Goal: Use online tool/utility: Utilize a website feature to perform a specific function

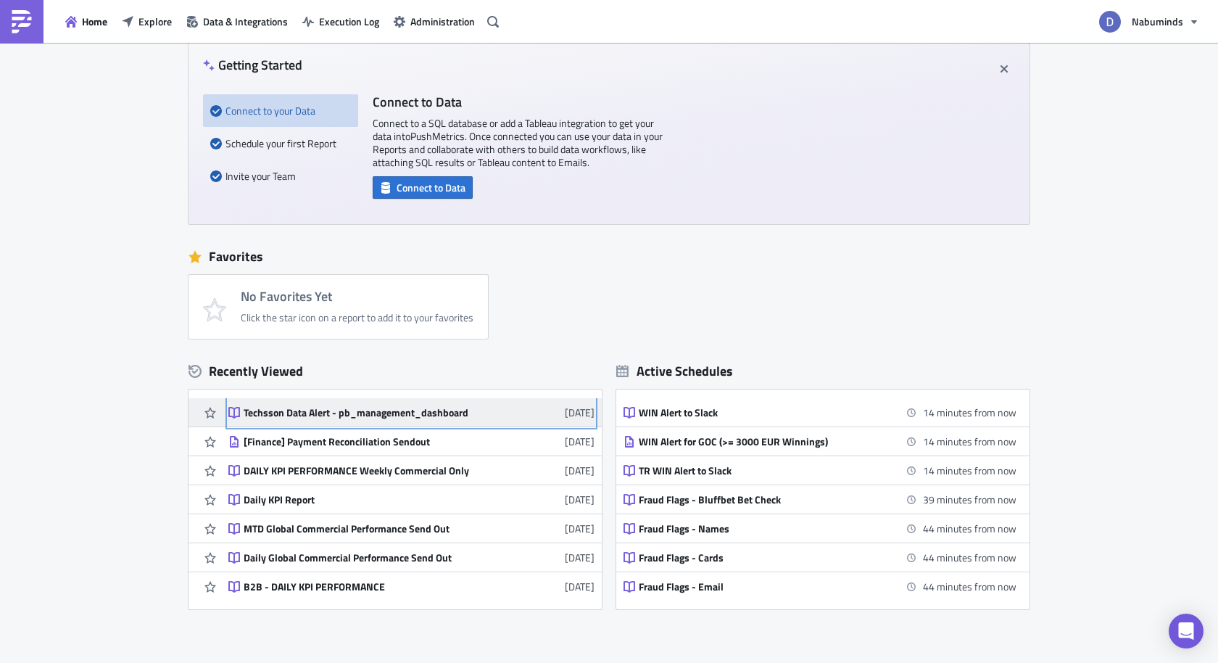
click at [412, 410] on div "Techsson Data Alert - pb_management_dashboard" at bounding box center [371, 412] width 254 height 13
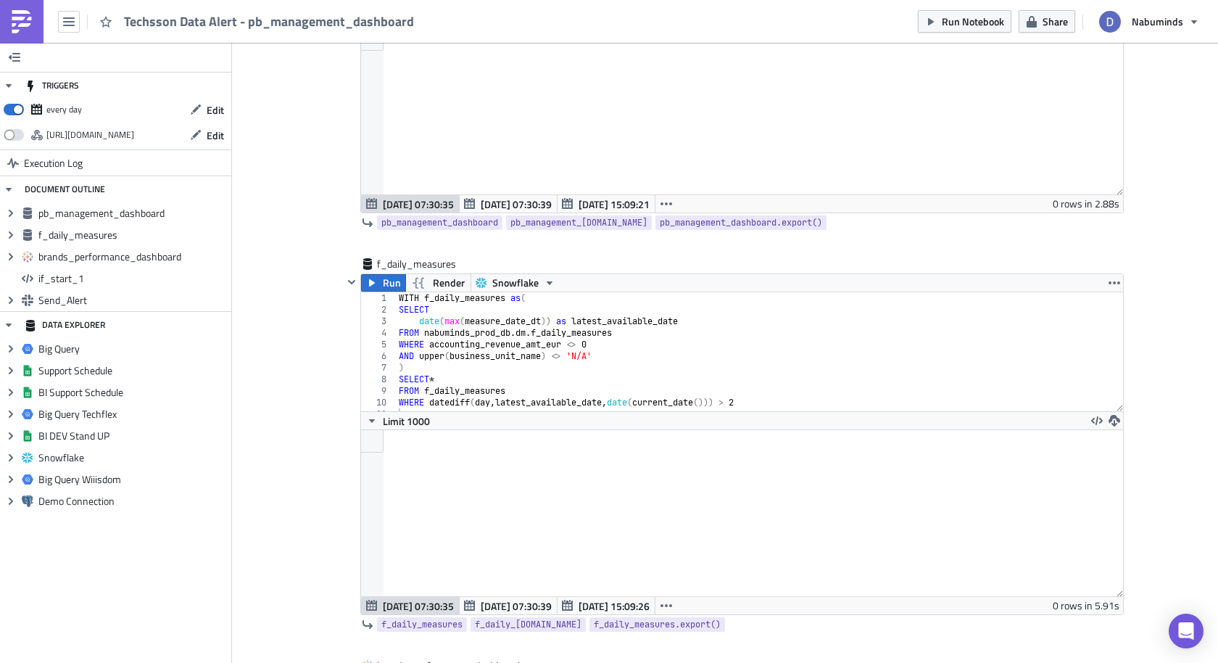
scroll to position [341, 0]
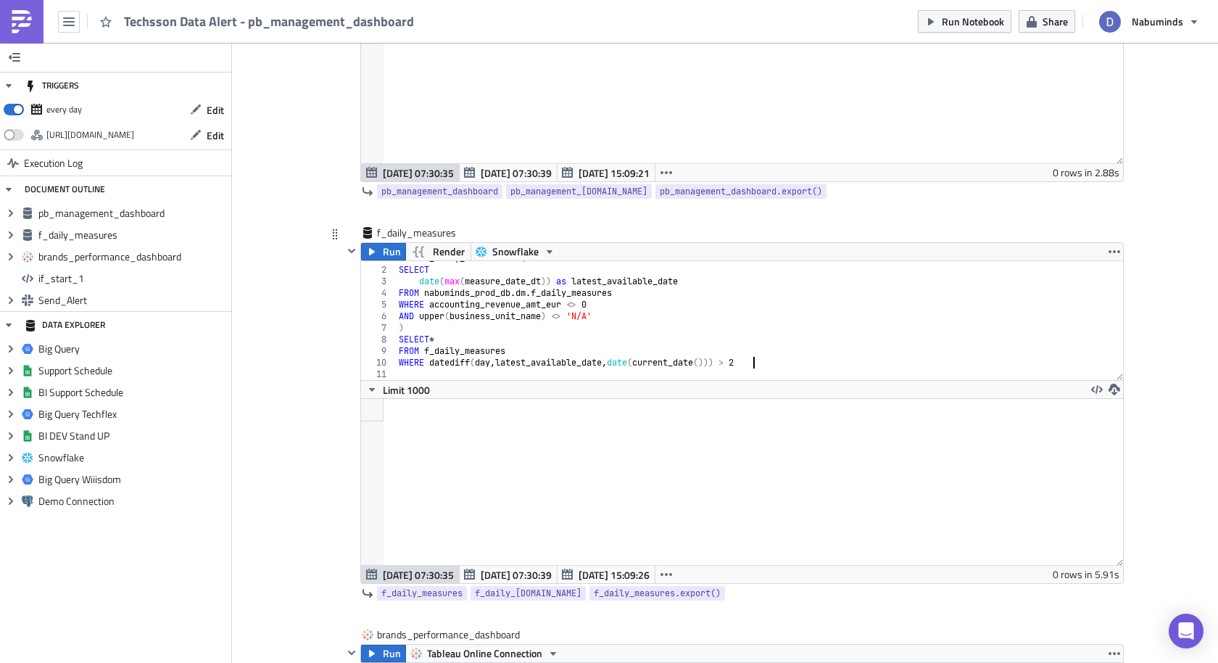
click at [754, 357] on div "WITH f_daily_measures as ( SELECT date ( max ( measure_date_dt )) as latest_ava…" at bounding box center [760, 323] width 728 height 142
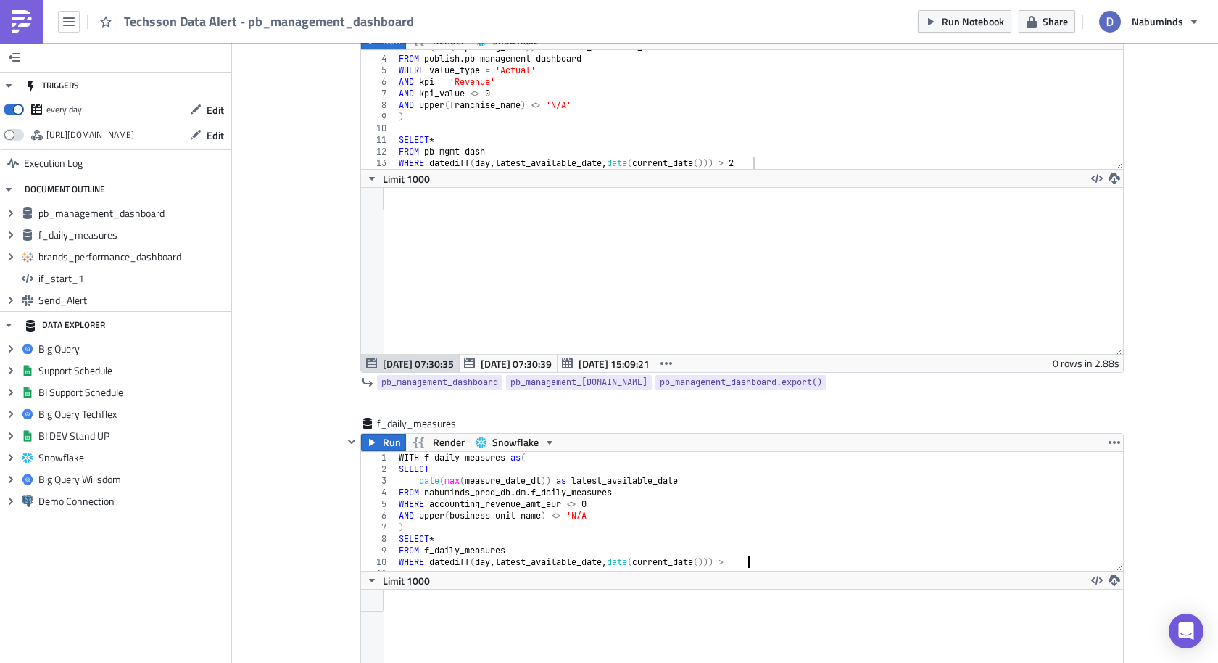
scroll to position [0, 28]
type textarea "WHERE datediff(day, latest_available_date, date(current_date())) > 1"
click at [762, 158] on div "date ( max ( reporting_date )) as latest_available_date FROM publish . pb_manag…" at bounding box center [760, 112] width 728 height 142
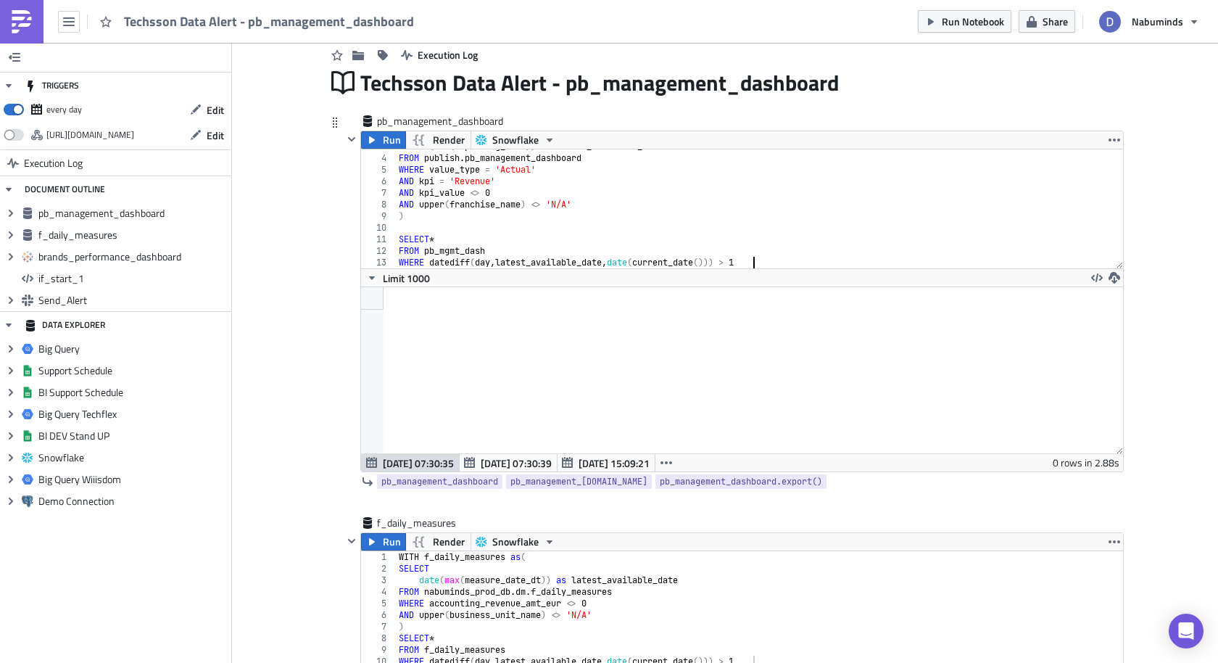
scroll to position [1, 0]
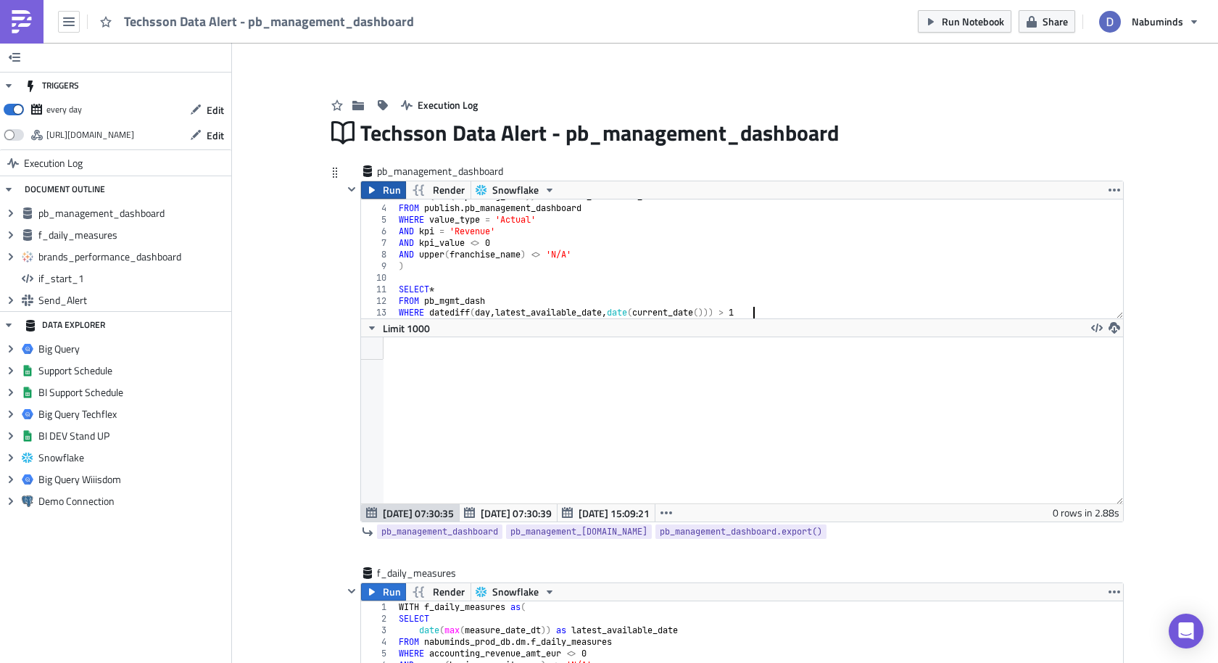
type textarea "WHERE datediff(day, latest_available_date, date(current_date())) > 1"
click at [378, 189] on button "Run" at bounding box center [383, 189] width 45 height 17
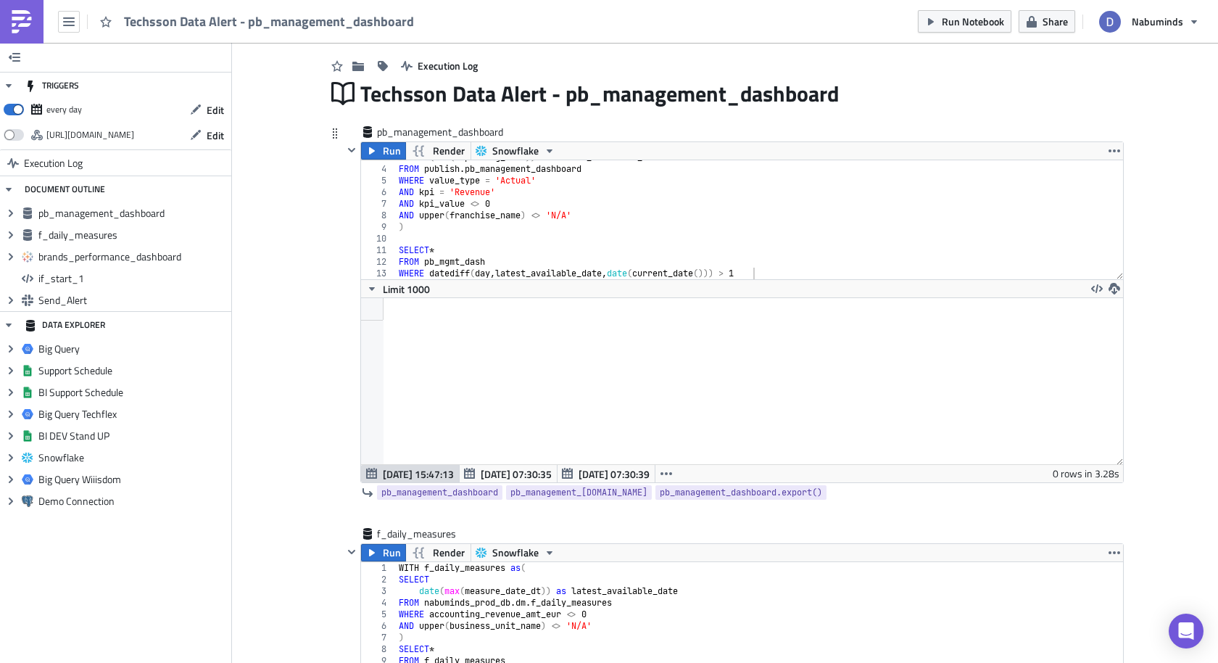
scroll to position [0, 0]
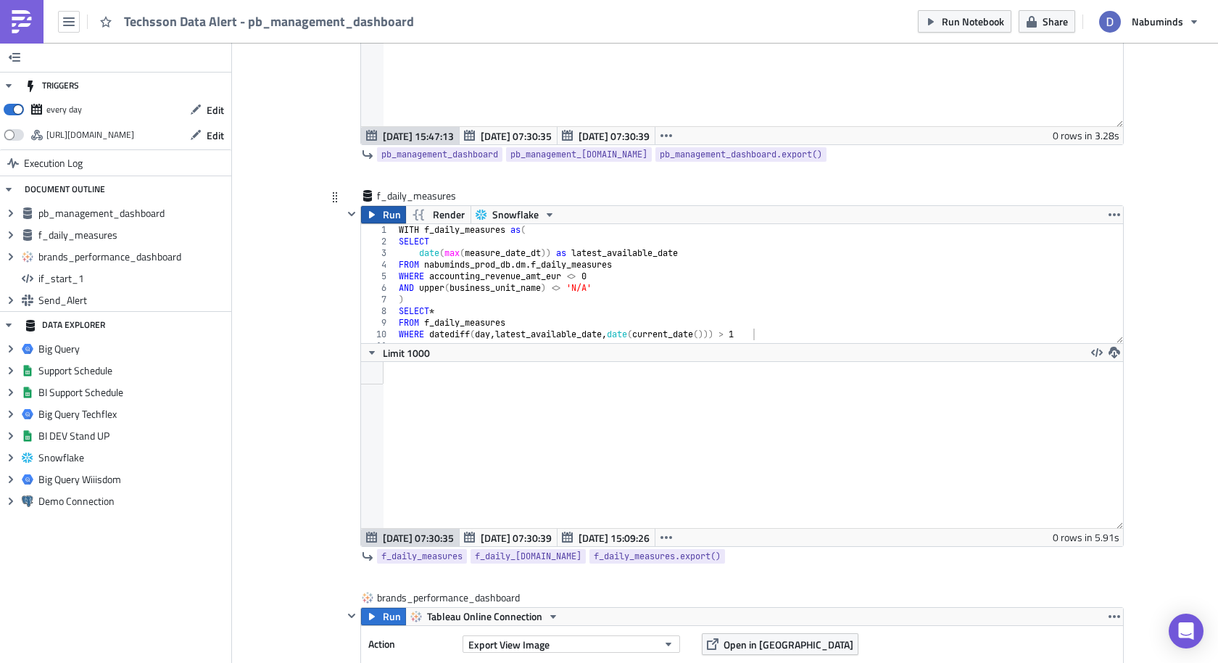
click at [384, 215] on span "Run" at bounding box center [392, 214] width 18 height 17
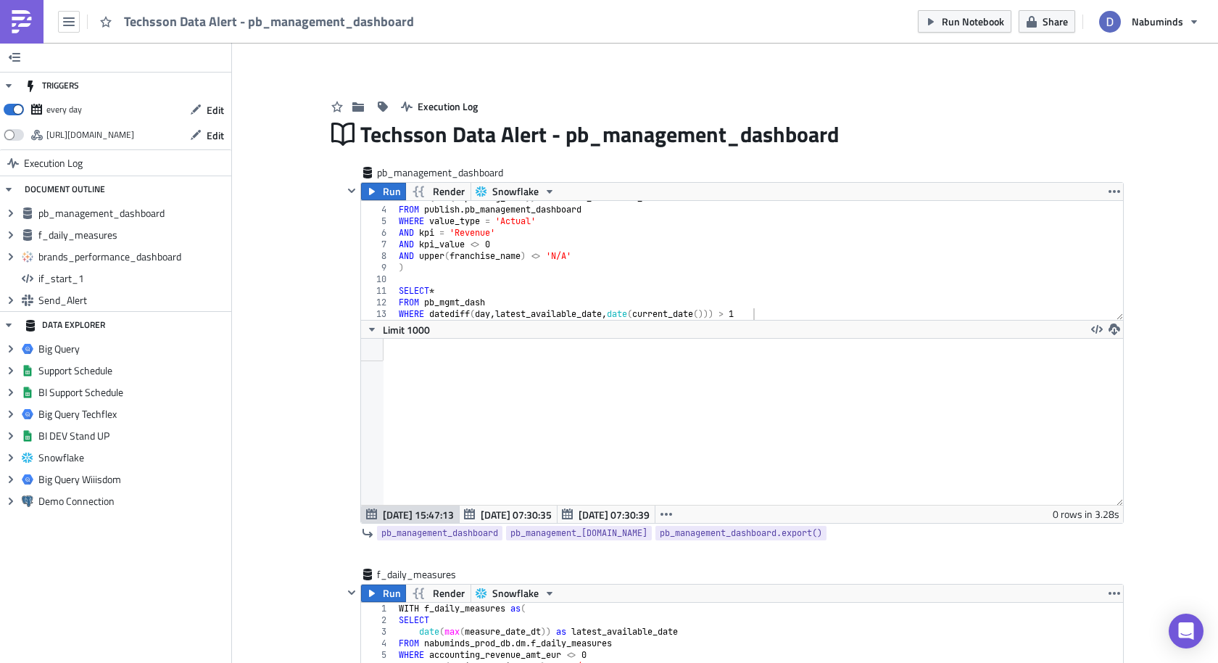
scroll to position [24, 0]
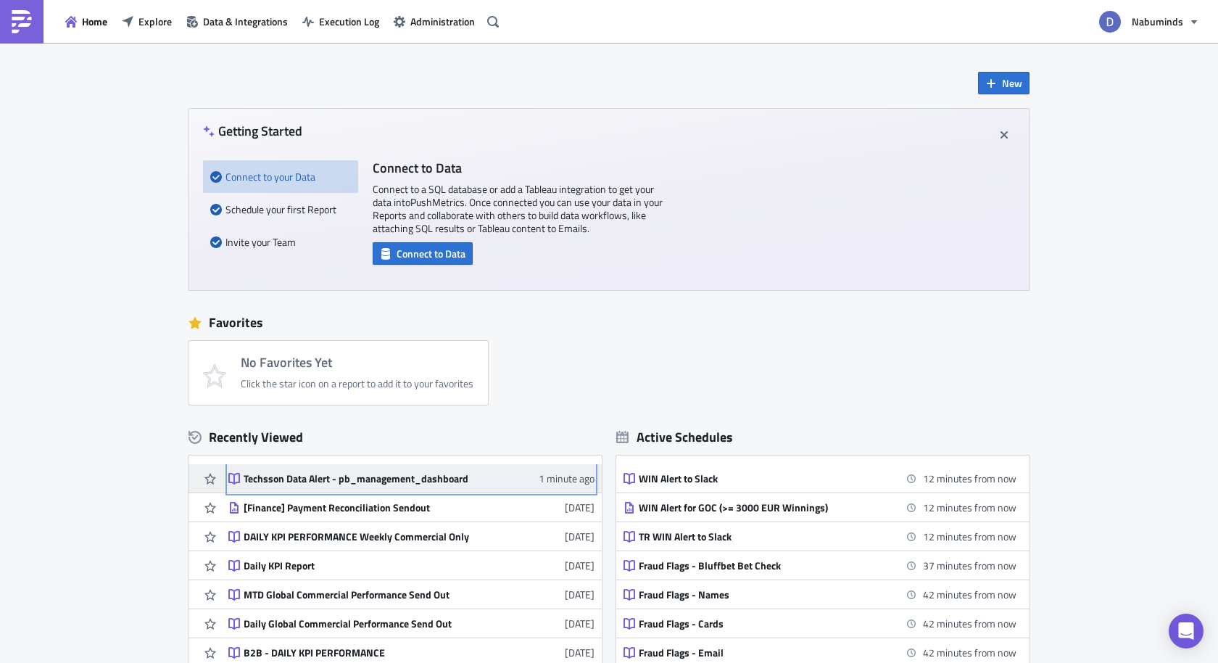
click at [472, 470] on link "Techsson Data Alert - pb_management_dashboard 1 minute ago" at bounding box center [411, 478] width 366 height 28
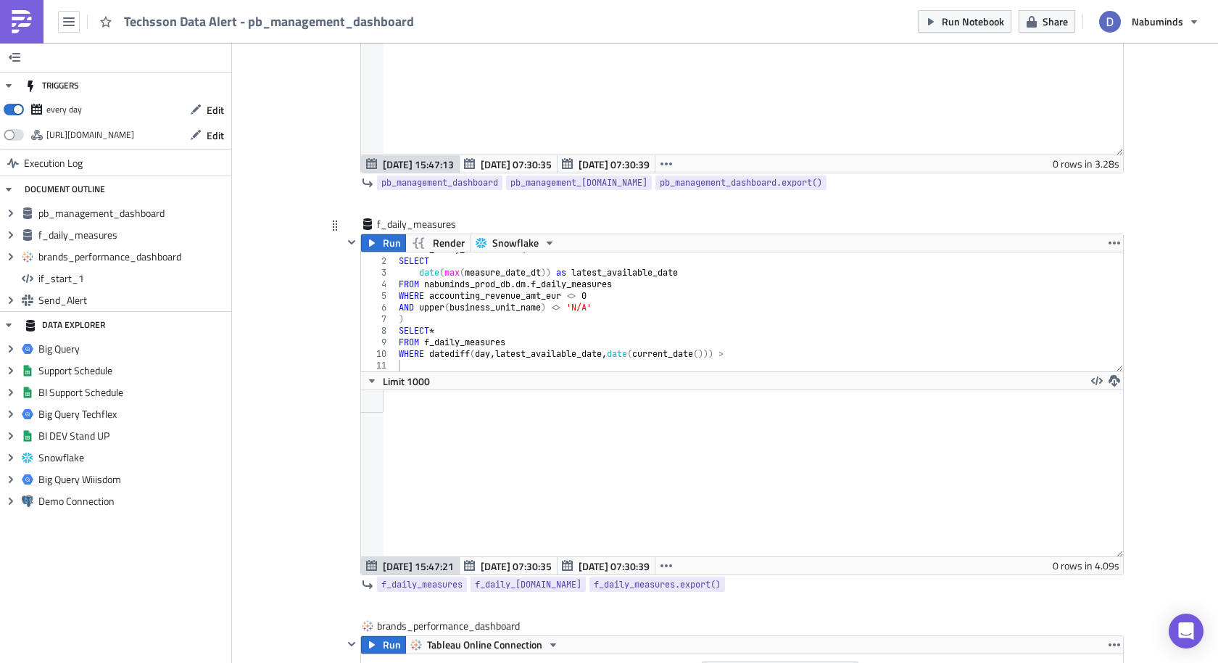
scroll to position [356, 0]
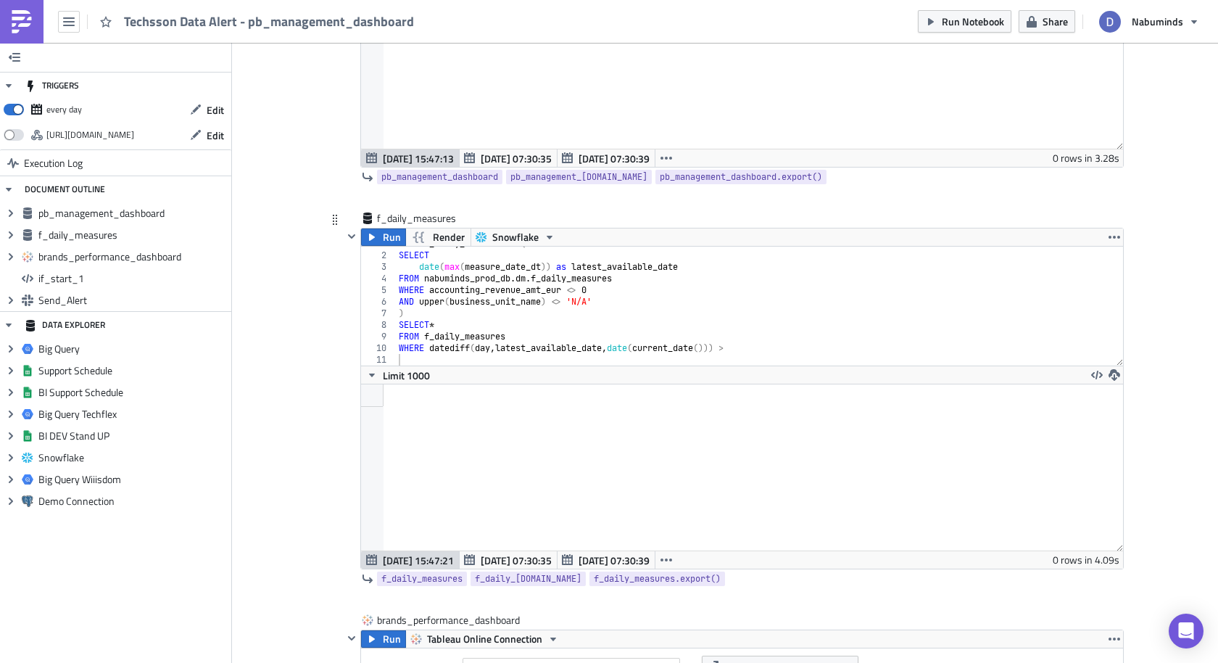
click at [770, 341] on div "WITH f_daily_measures as ( SELECT date ( max ( measure_date_dt )) as latest_ava…" at bounding box center [760, 309] width 728 height 142
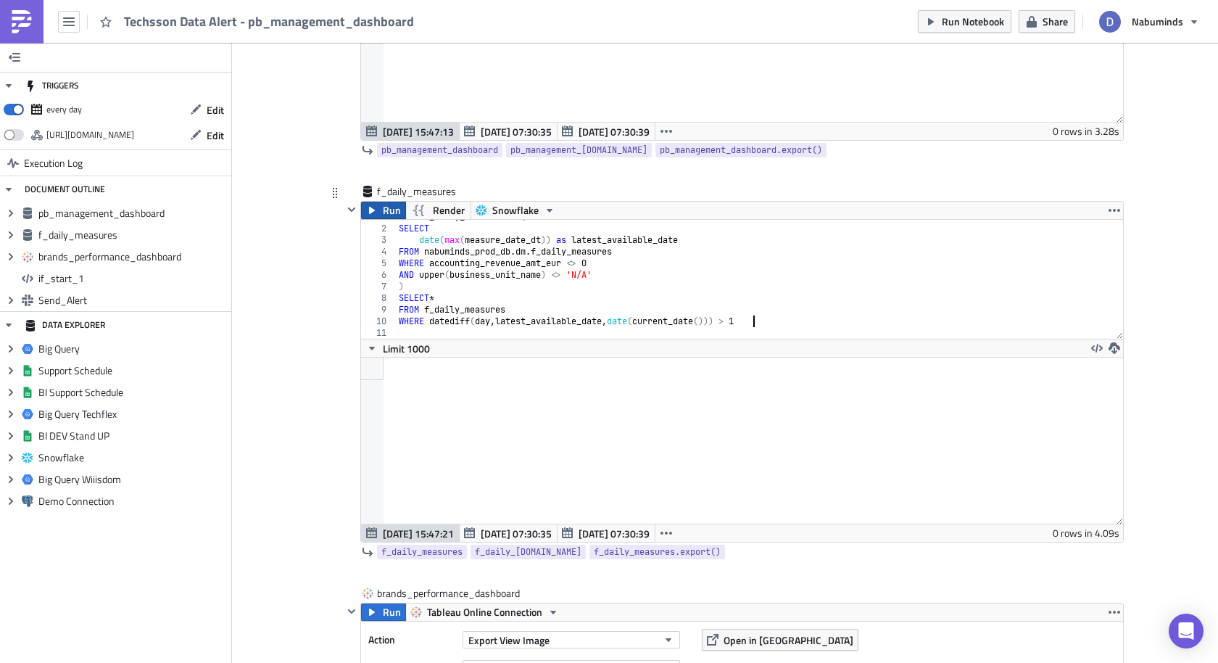
type textarea "WHERE datediff(day, latest_available_date, date(current_date())) > 1"
click at [381, 212] on button "Run" at bounding box center [383, 210] width 45 height 17
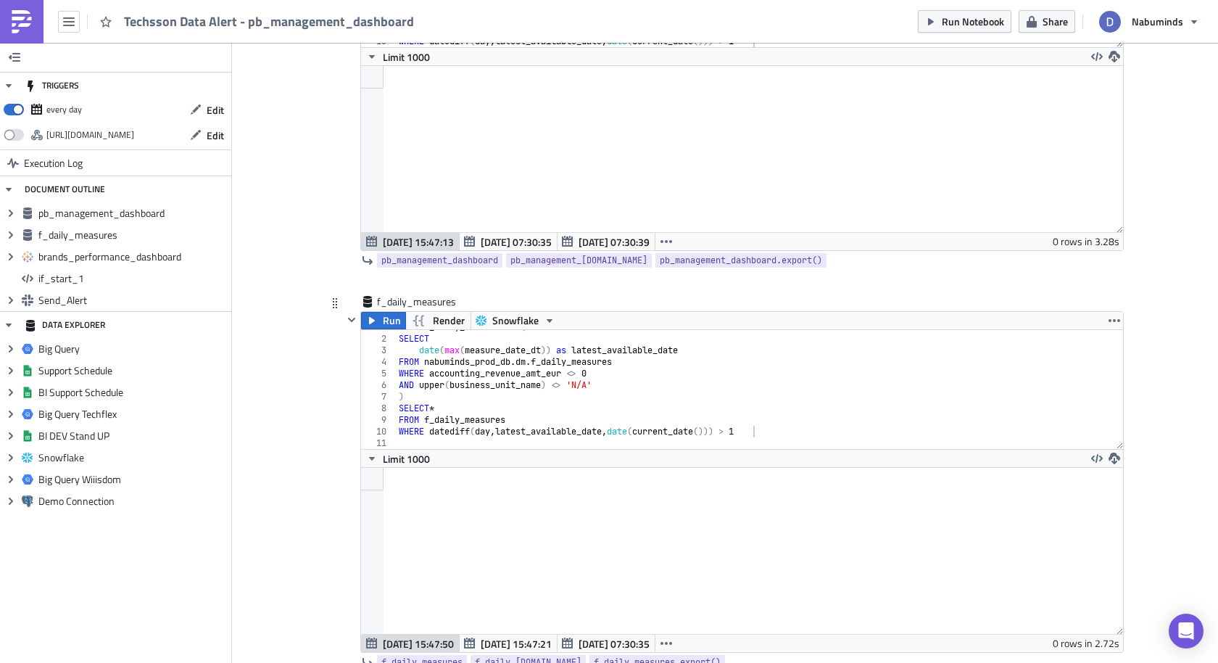
scroll to position [0, 0]
